Goal: Transaction & Acquisition: Purchase product/service

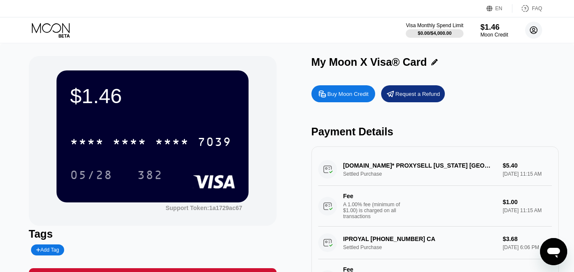
click at [533, 30] on icon at bounding box center [534, 30] width 5 height 5
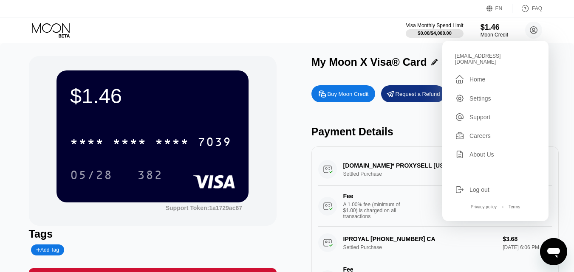
click at [353, 51] on div "$1.46 * * * * * * * * * * * * 7039 05/28 382 Support Token: 1a1729ac67 Tags Add…" at bounding box center [287, 179] width 574 height 273
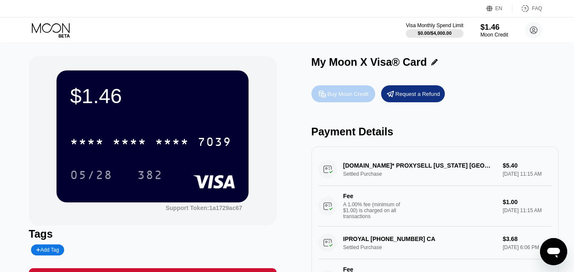
click at [330, 95] on div "Buy Moon Credit" at bounding box center [348, 94] width 41 height 7
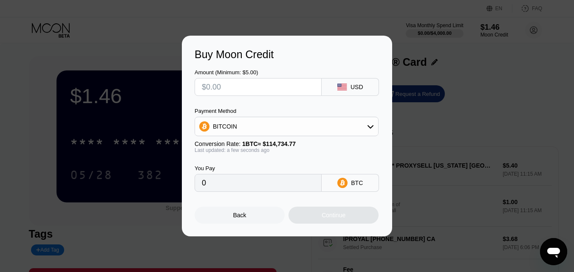
click at [298, 88] on input "text" at bounding box center [258, 87] width 113 height 17
type input "$5"
type input "0.00004358"
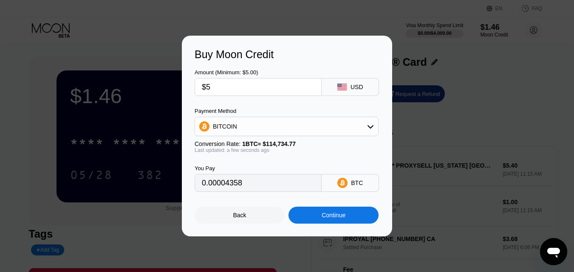
type input "$5"
click at [255, 129] on div "BITCOIN" at bounding box center [286, 126] width 183 height 17
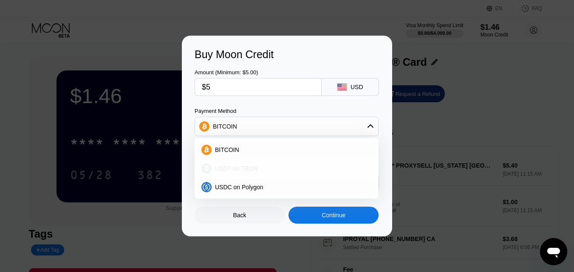
click at [223, 169] on span "USDT on TRON" at bounding box center [236, 168] width 43 height 7
type input "5.05"
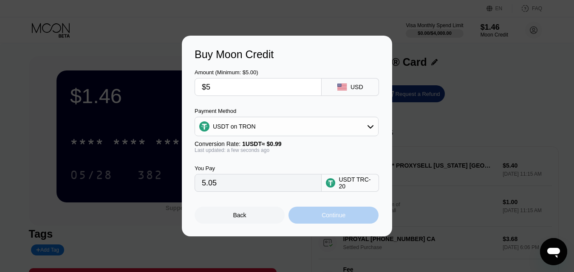
click at [316, 221] on div "Continue" at bounding box center [334, 215] width 90 height 17
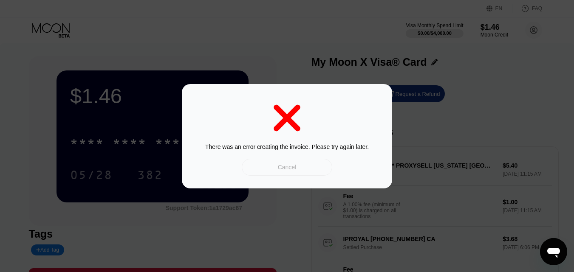
click at [268, 167] on div "Cancel" at bounding box center [287, 167] width 91 height 17
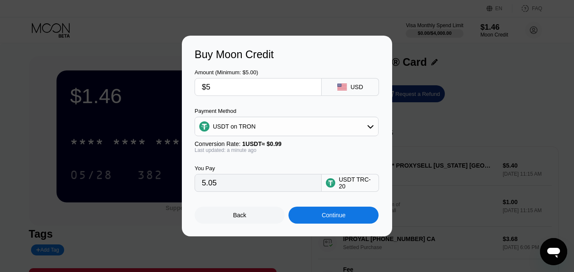
click at [323, 219] on div "Continue" at bounding box center [334, 215] width 24 height 7
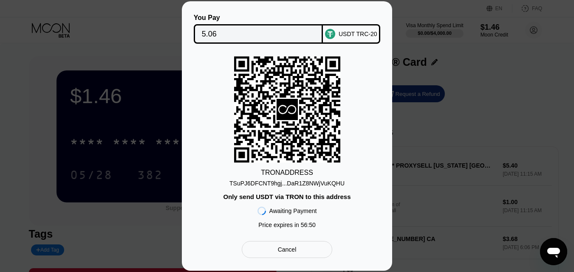
click at [427, 165] on div "You Pay 5.06 USDT TRC-20 TRON ADDRESS TSuPJ6DFCNT9hgj...DaR1Z8NWjVuKQHU Only se…" at bounding box center [287, 136] width 574 height 270
click at [286, 245] on div "Cancel" at bounding box center [287, 249] width 91 height 17
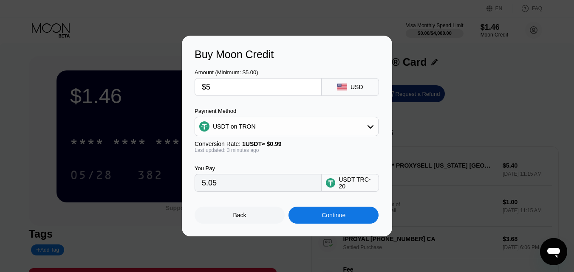
click at [224, 88] on input "$5" at bounding box center [258, 87] width 113 height 17
type input "0.00"
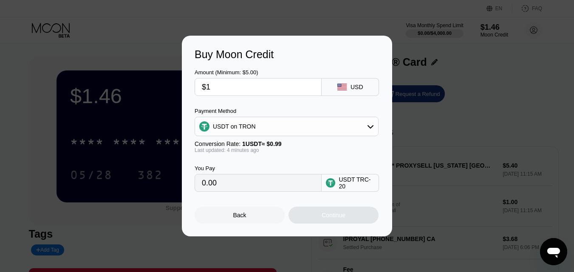
type input "$10"
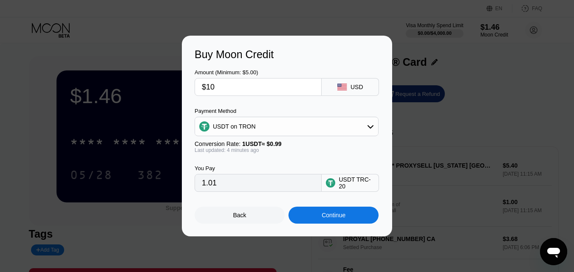
type input "10.10"
type input "$10"
click at [363, 210] on div "Continue" at bounding box center [334, 215] width 90 height 17
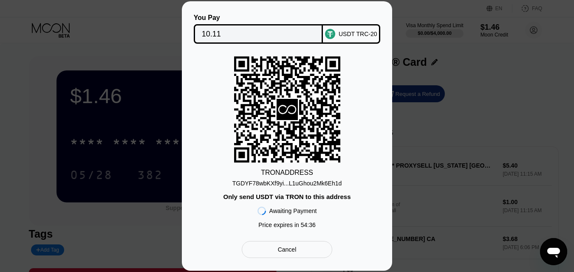
click at [296, 254] on div "Cancel" at bounding box center [287, 250] width 19 height 8
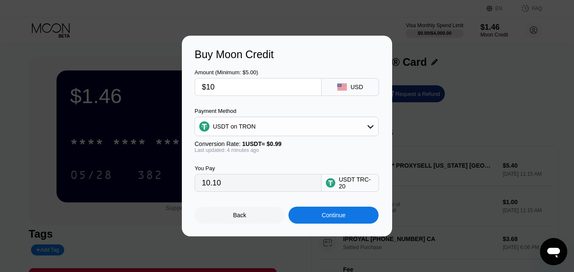
click at [245, 217] on div "Back" at bounding box center [239, 215] width 13 height 7
